Goal: Transaction & Acquisition: Subscribe to service/newsletter

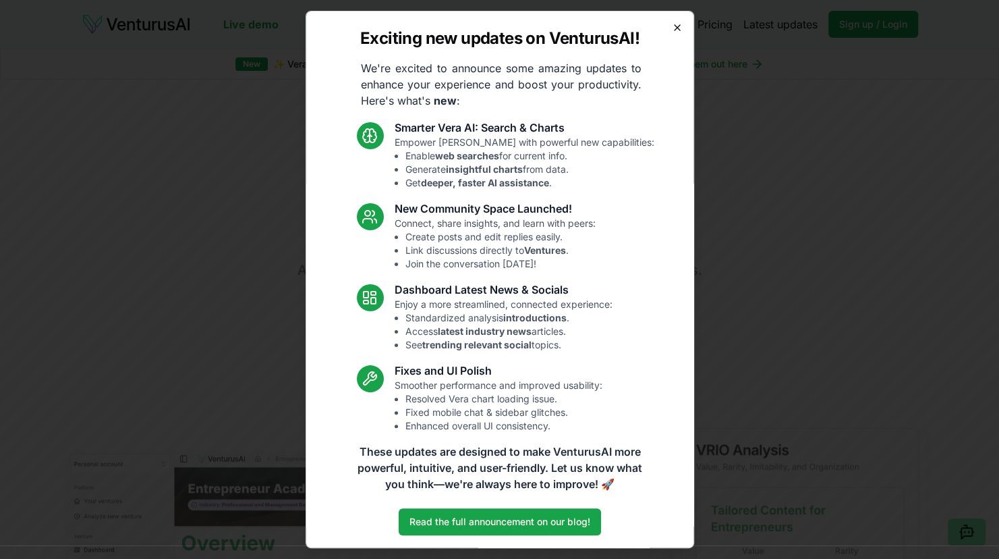
click at [675, 28] on icon "button" at bounding box center [677, 27] width 5 height 5
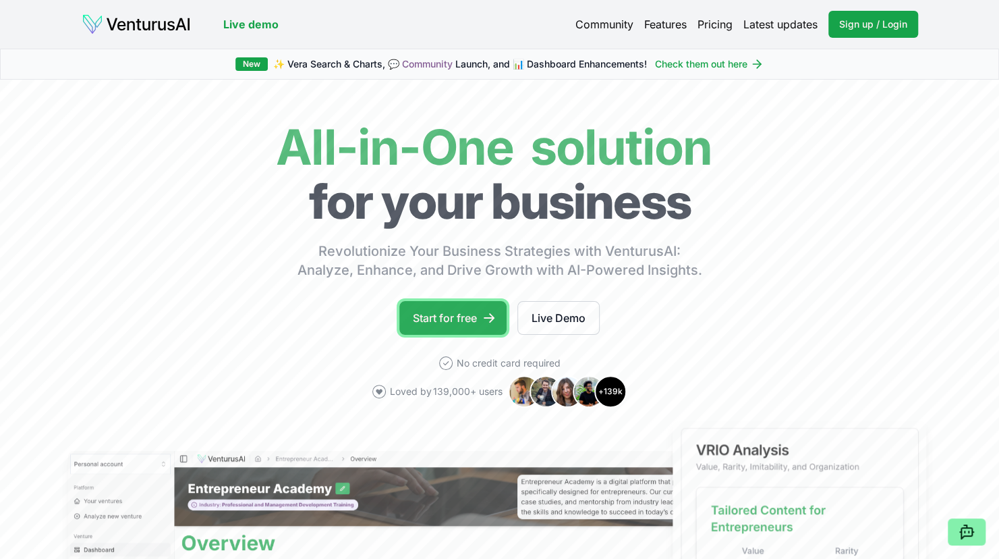
click at [462, 316] on link "Start for free" at bounding box center [452, 318] width 107 height 34
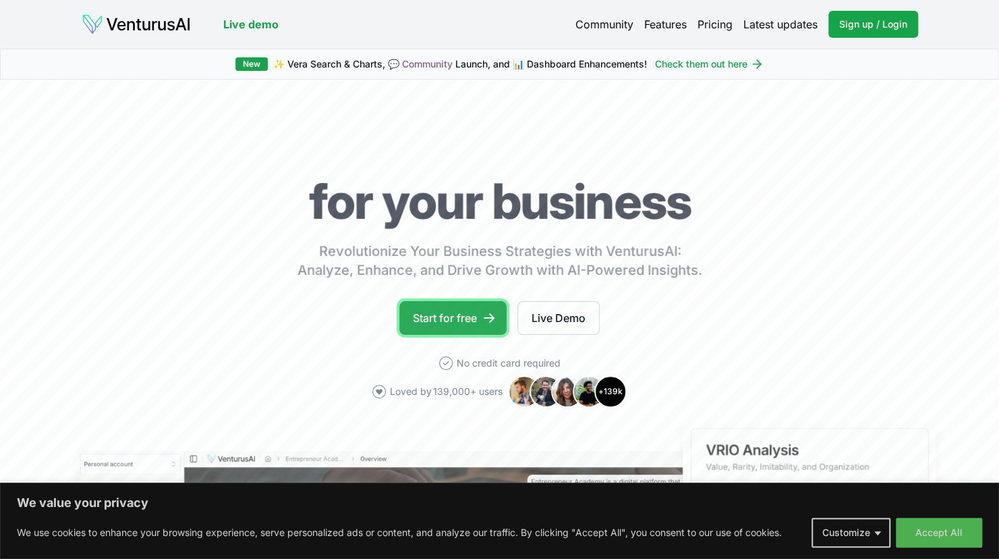
click at [437, 313] on link "Start for free" at bounding box center [452, 318] width 107 height 34
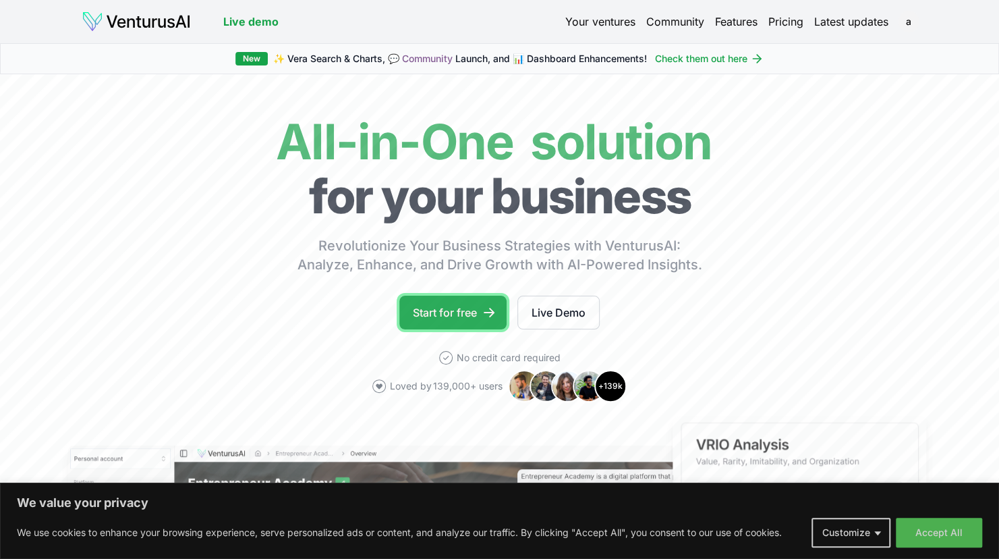
click at [487, 314] on icon at bounding box center [488, 312] width 13 height 13
